Goal: Information Seeking & Learning: Learn about a topic

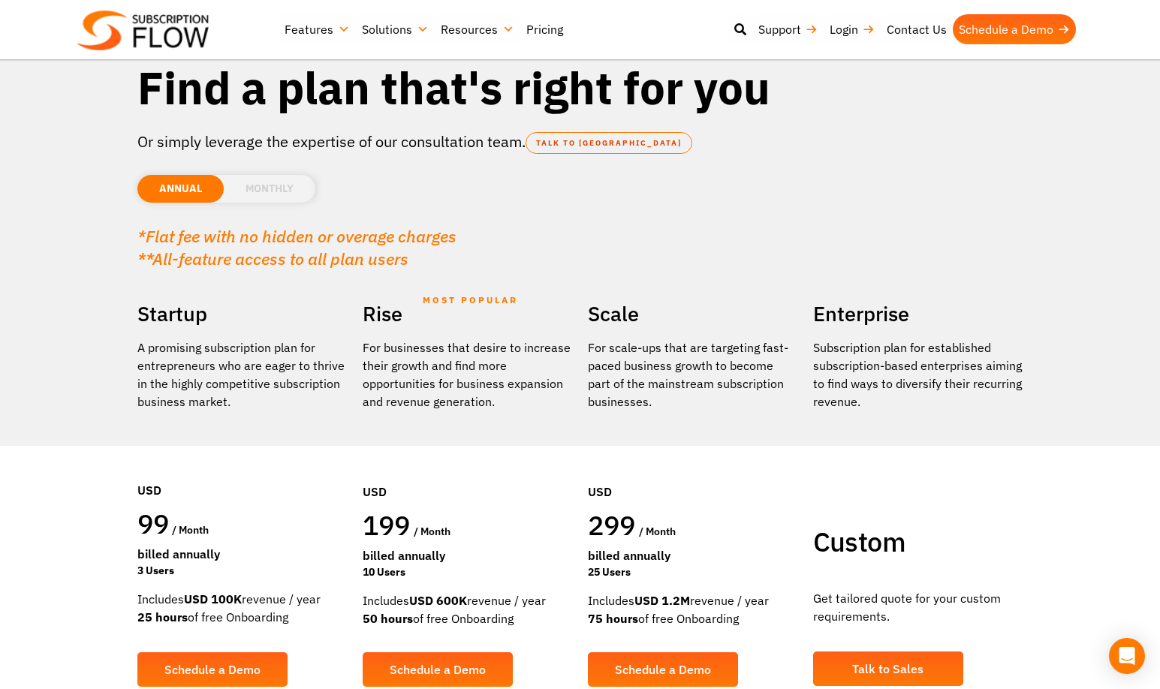
scroll to position [75, 0]
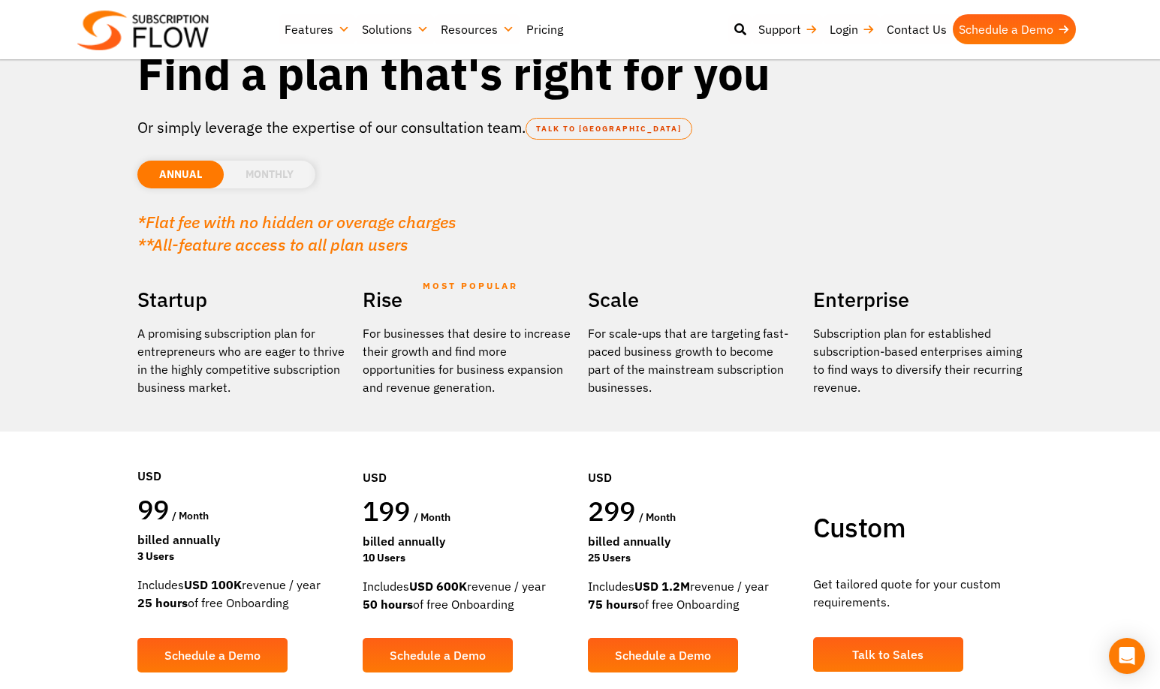
click at [278, 180] on li "MONTHLY" at bounding box center [270, 175] width 92 height 28
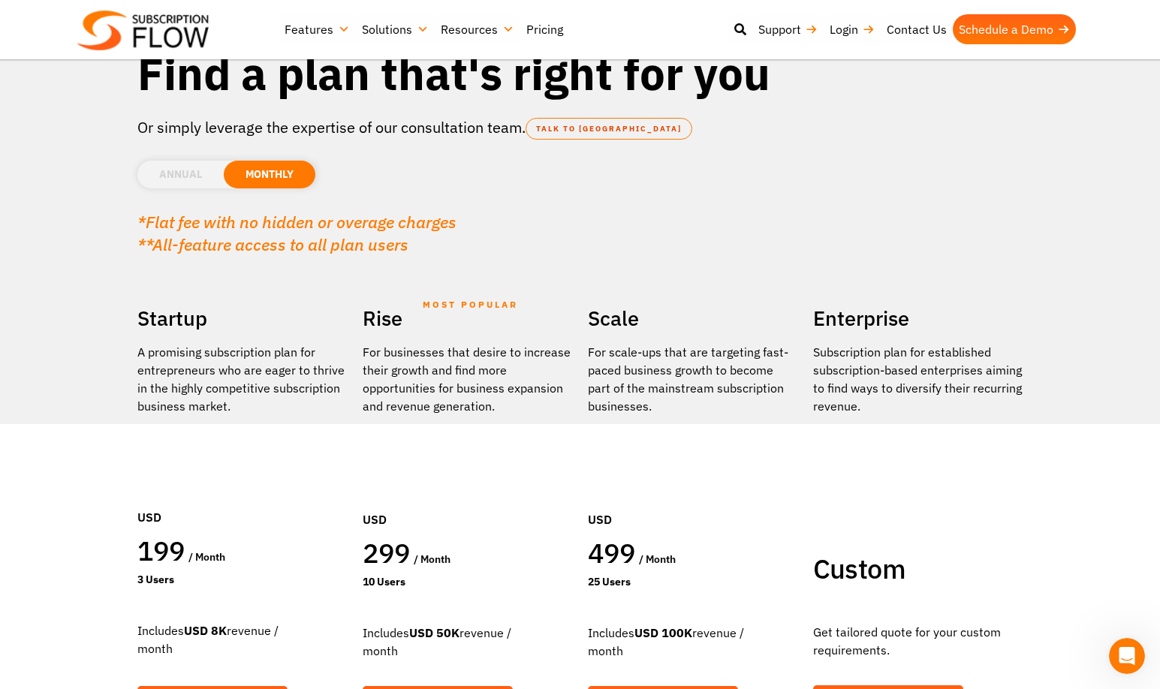
scroll to position [0, 0]
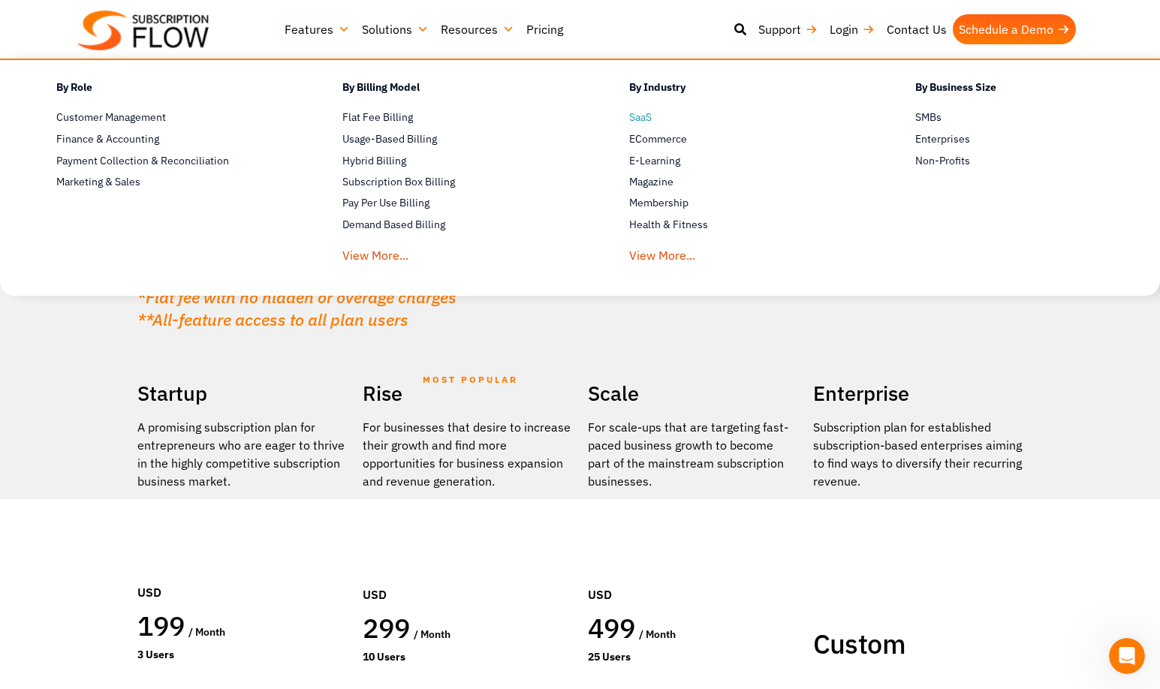
click at [649, 113] on span "SaaS" at bounding box center [640, 118] width 23 height 16
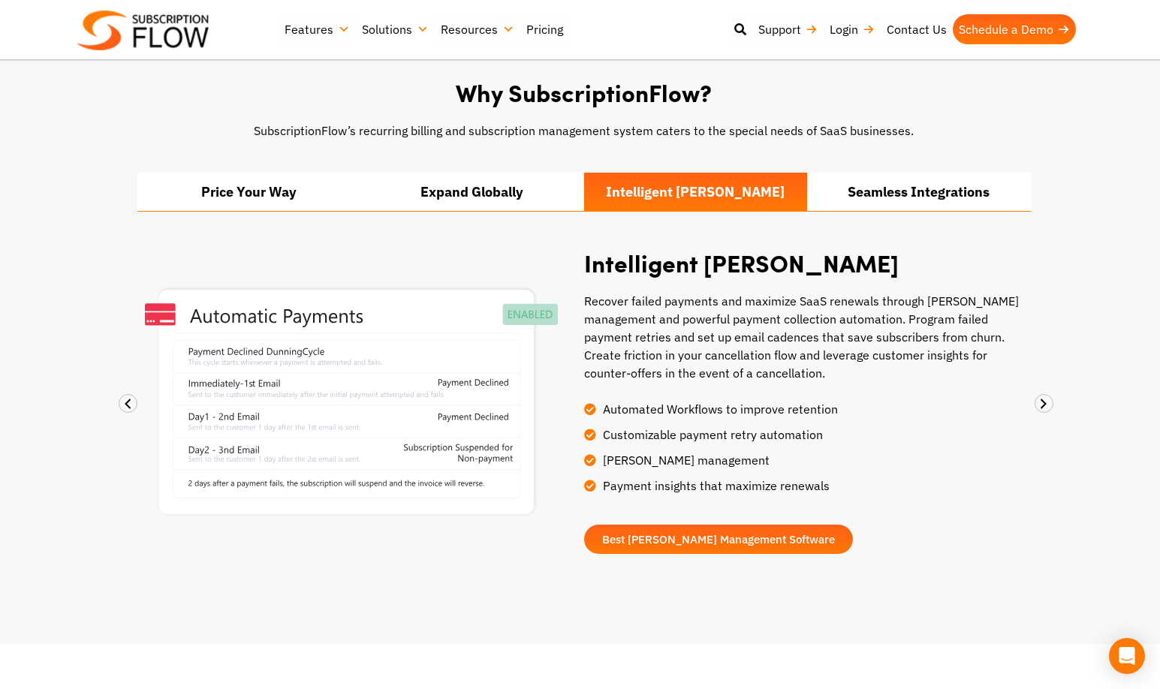
scroll to position [1051, 0]
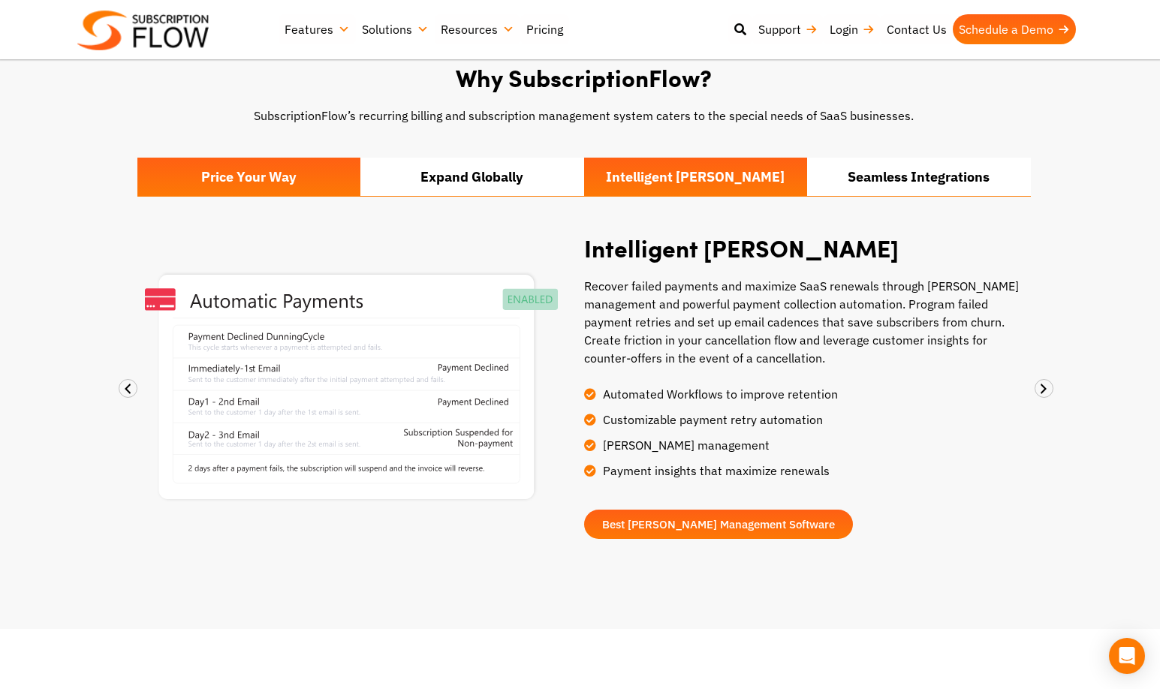
click at [311, 160] on li "Price Your Way" at bounding box center [249, 177] width 224 height 38
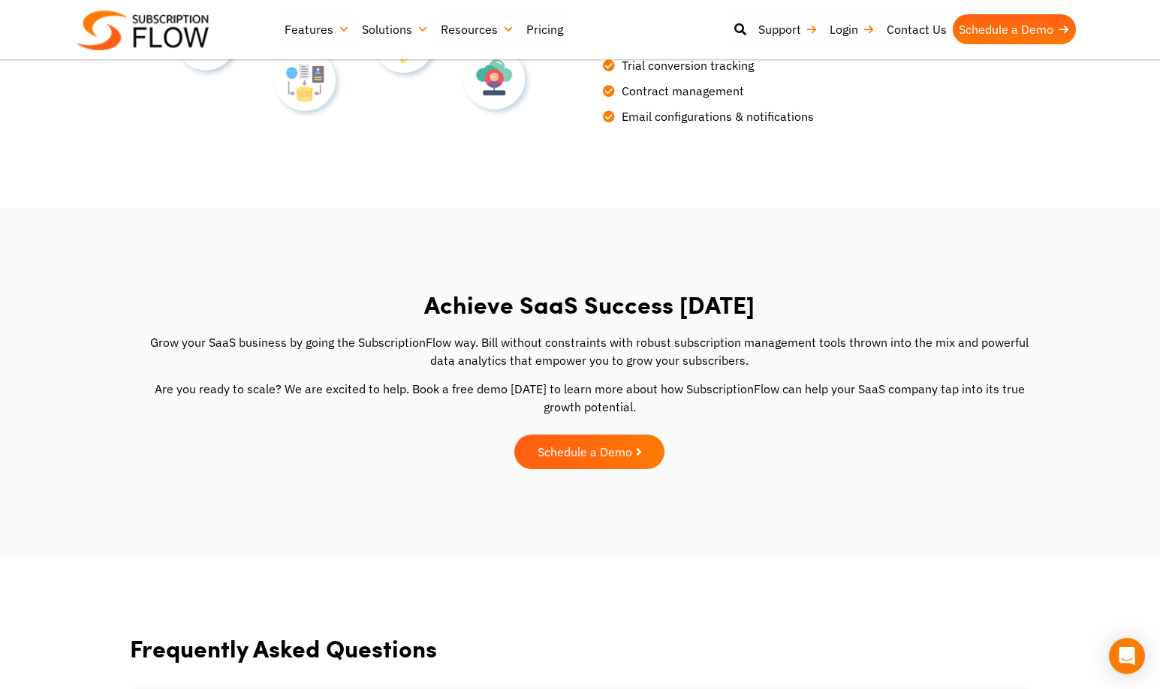
scroll to position [2082, 0]
